Goal: Navigation & Orientation: Find specific page/section

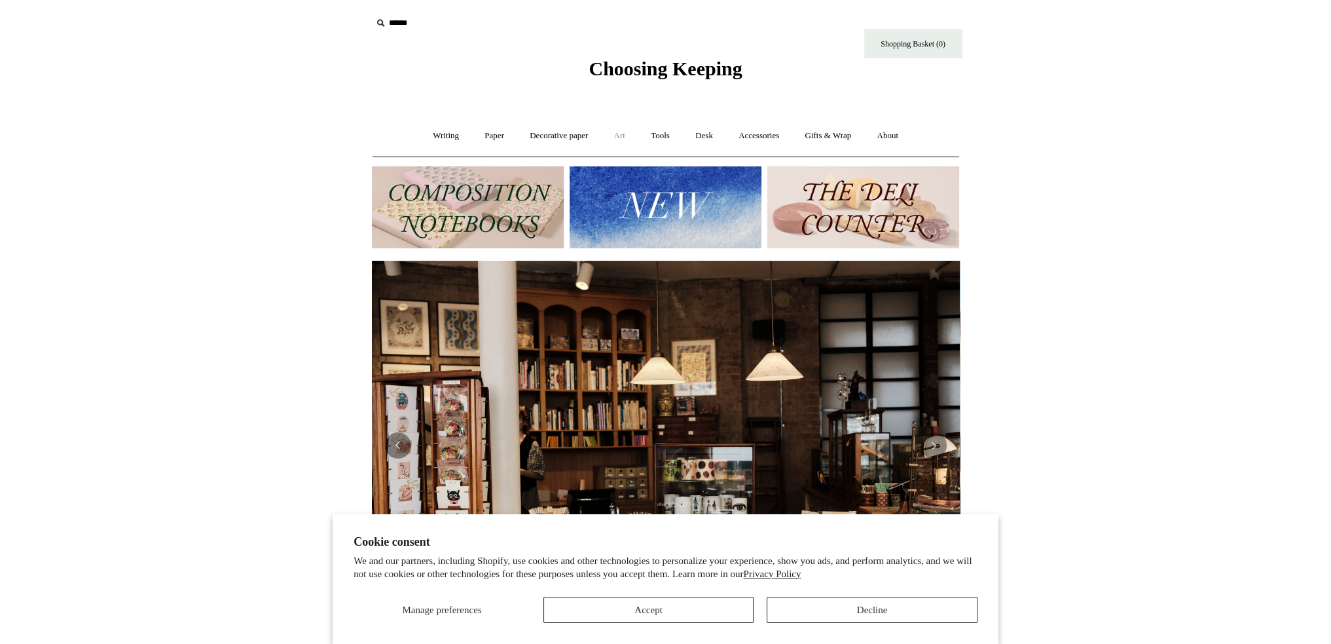
click at [621, 128] on link "Art +" at bounding box center [619, 135] width 35 height 35
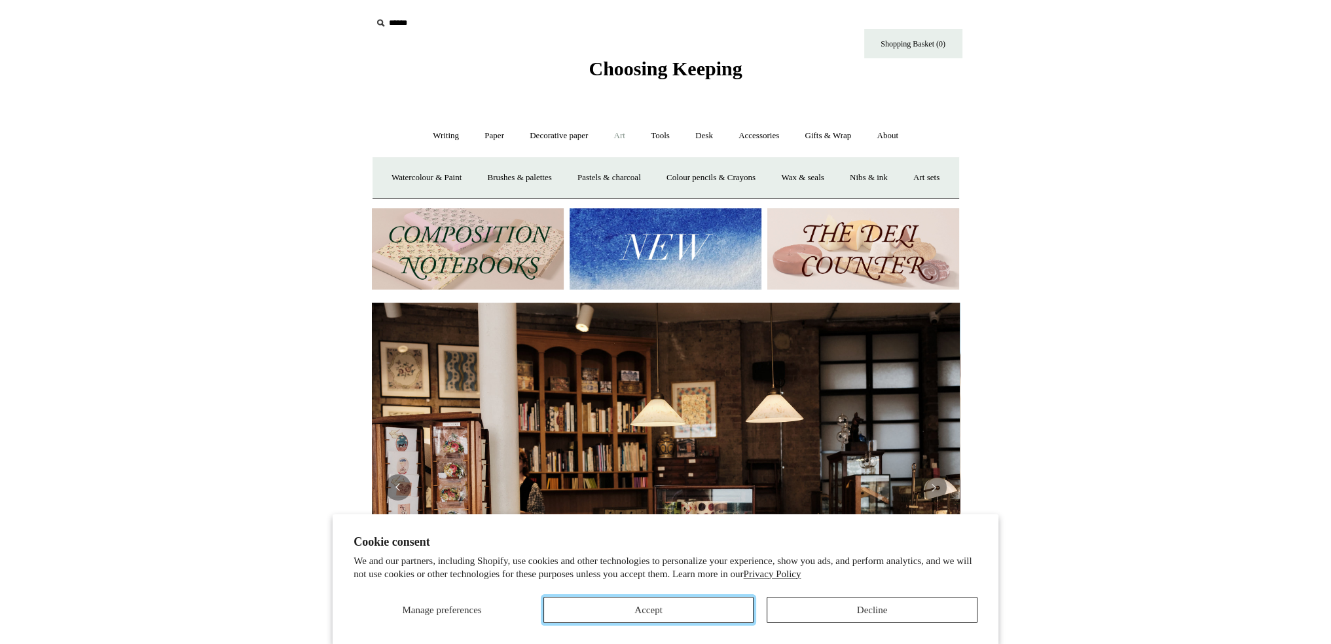
click at [712, 602] on button "Accept" at bounding box center [648, 609] width 211 height 26
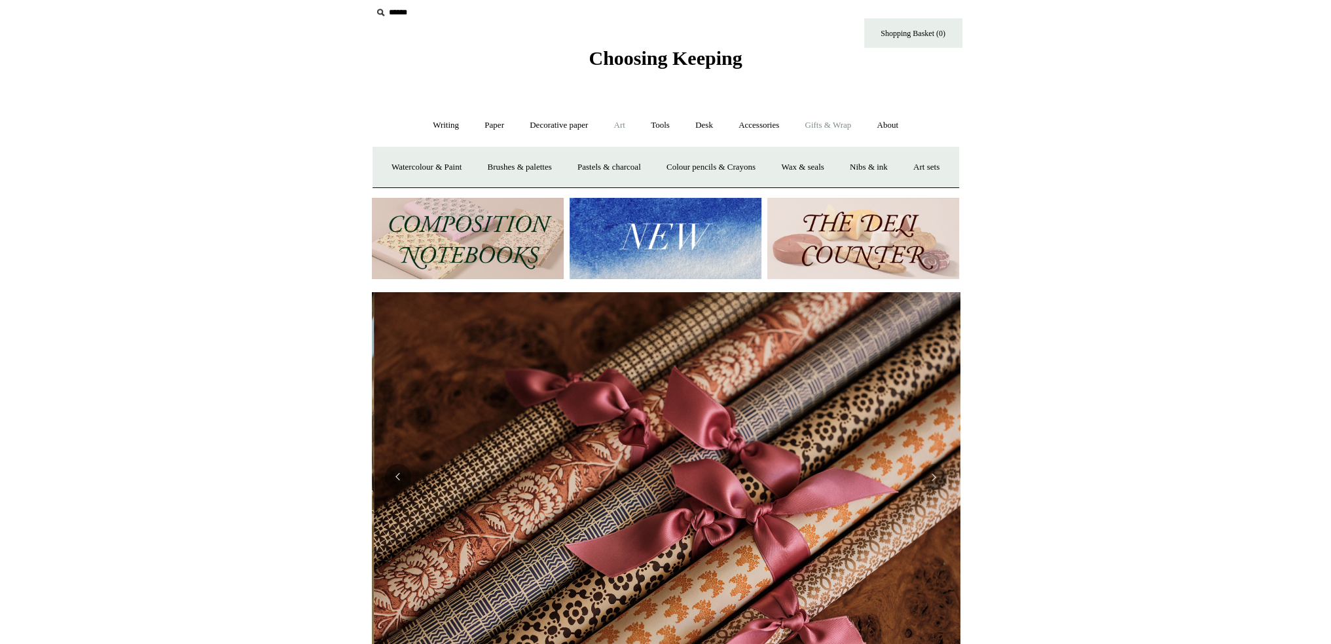
scroll to position [0, 1176]
click at [820, 122] on link "Gifts & Wrap +" at bounding box center [828, 125] width 70 height 35
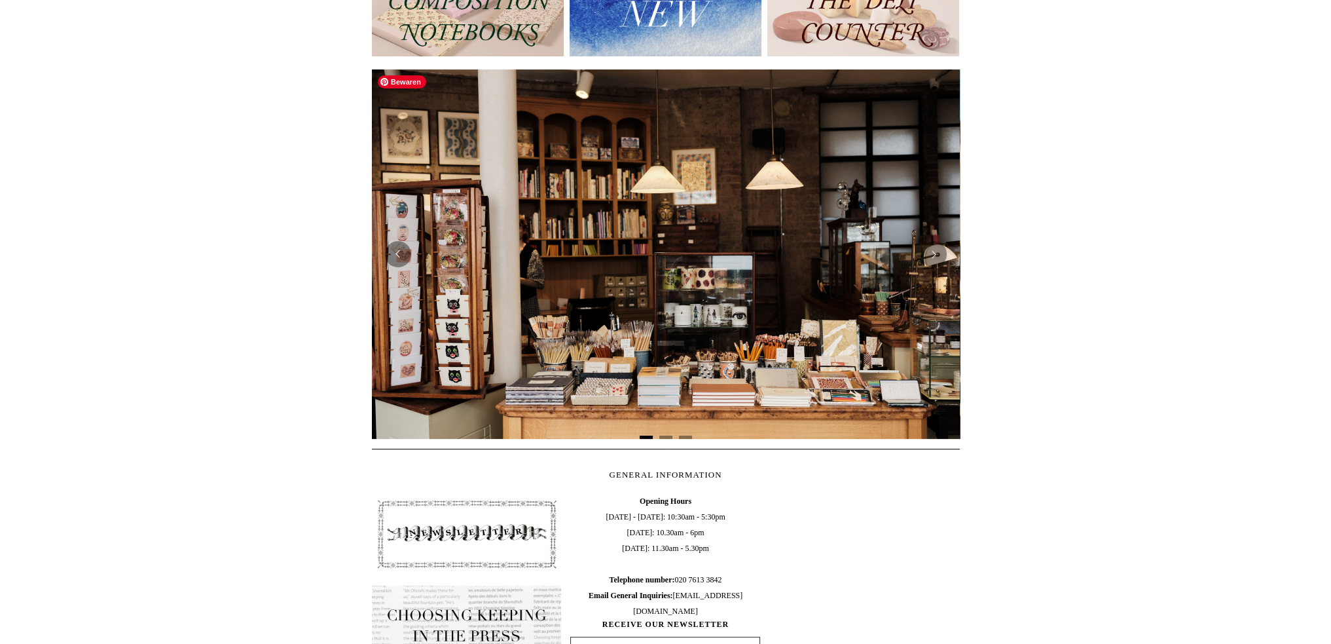
scroll to position [0, 0]
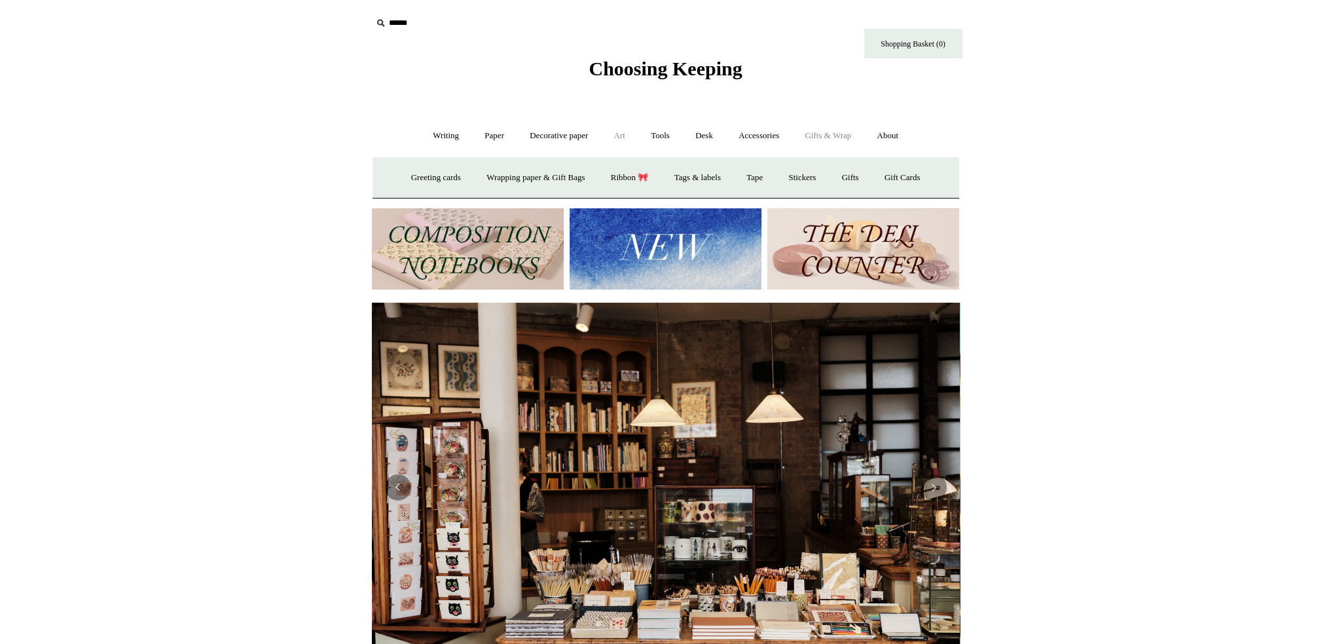
click at [624, 126] on link "Art +" at bounding box center [619, 135] width 35 height 35
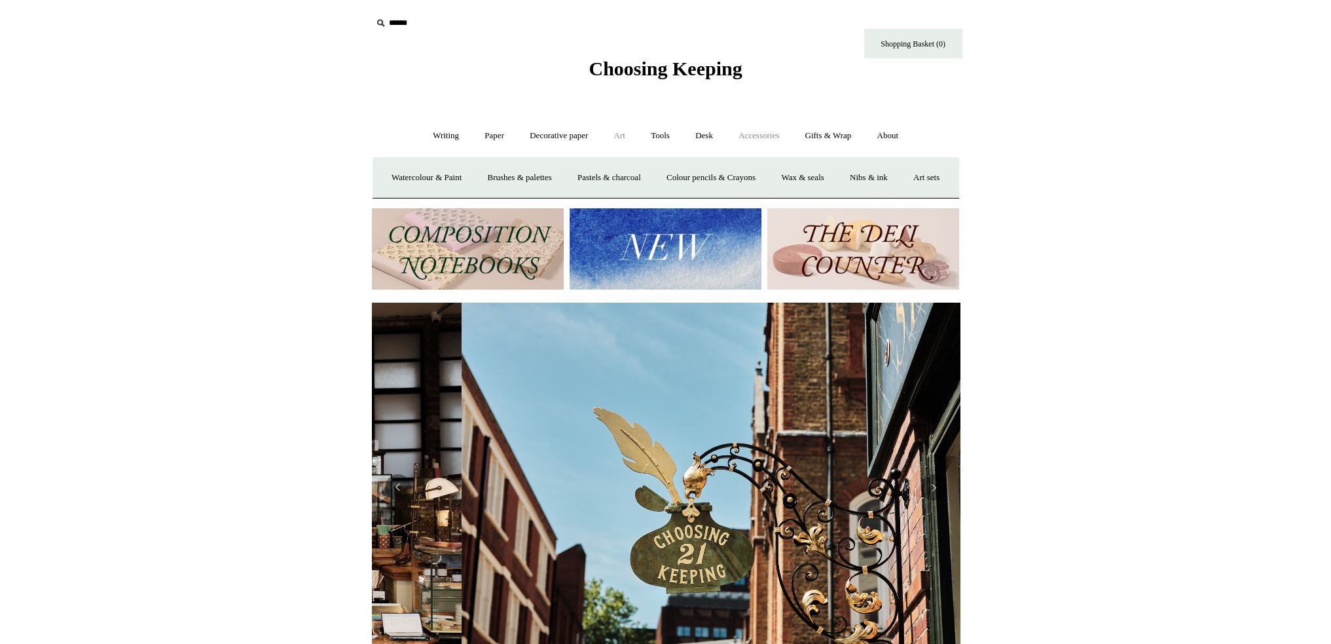
scroll to position [0, 588]
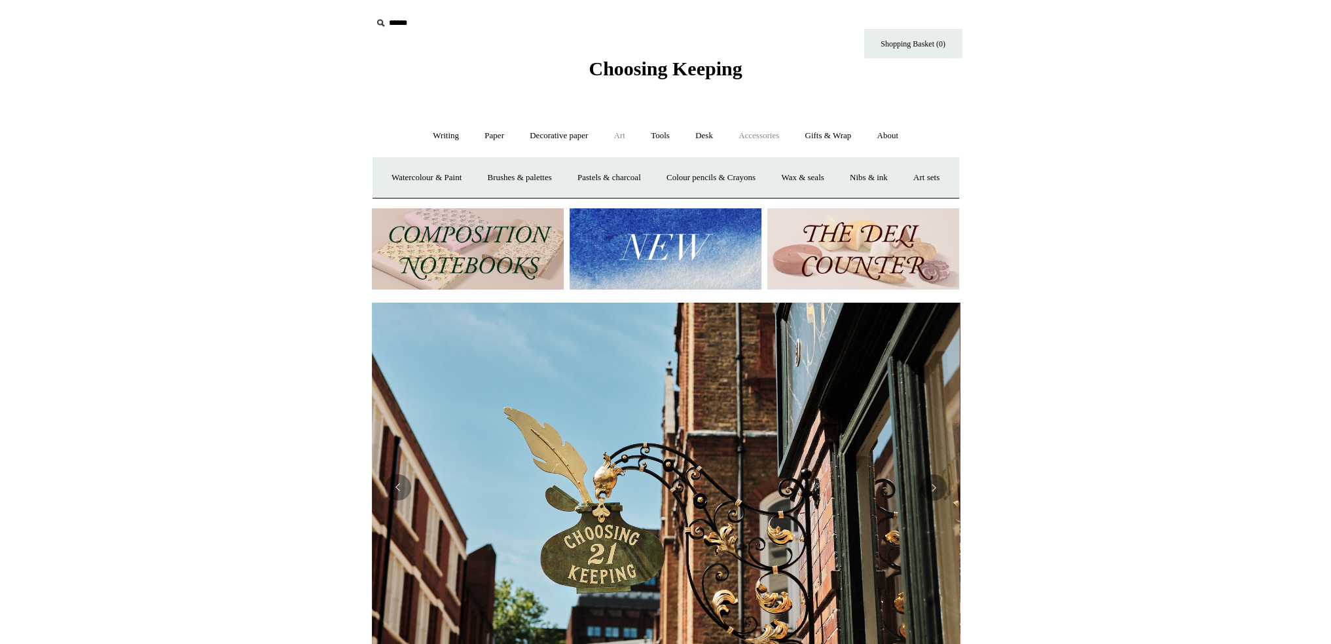
click at [784, 132] on link "Accessories +" at bounding box center [759, 135] width 64 height 35
click at [477, 251] on img at bounding box center [468, 249] width 192 height 82
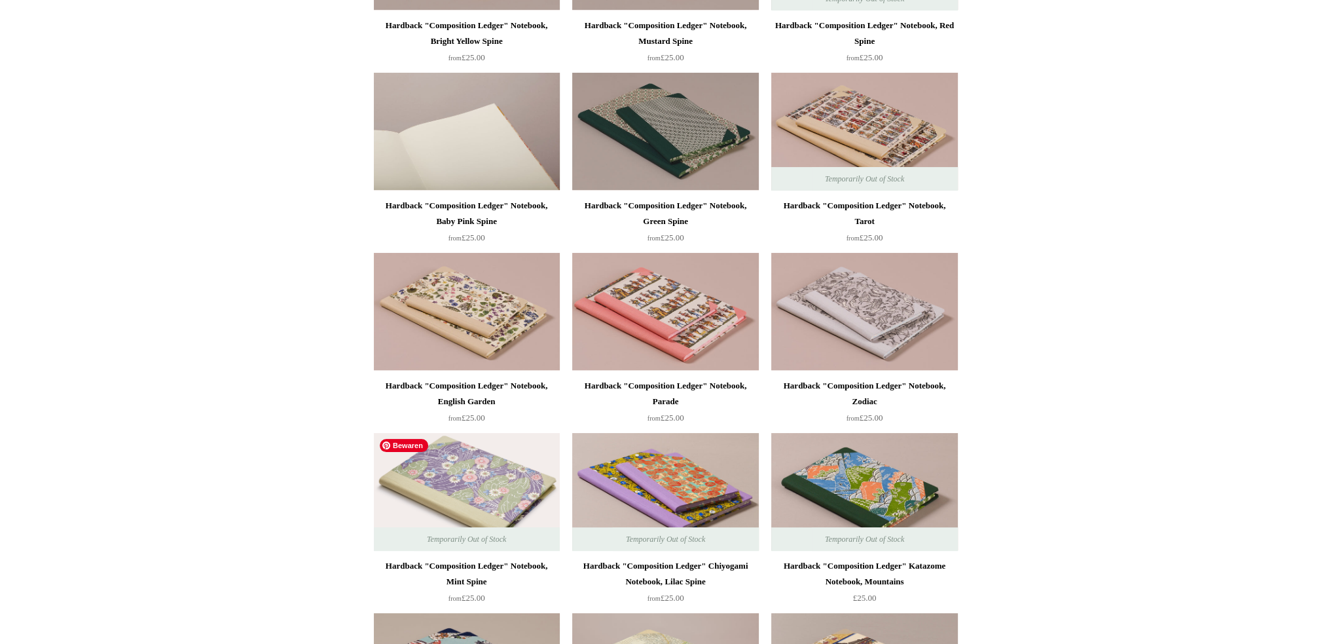
scroll to position [262, 0]
